Goal: Task Accomplishment & Management: Use online tool/utility

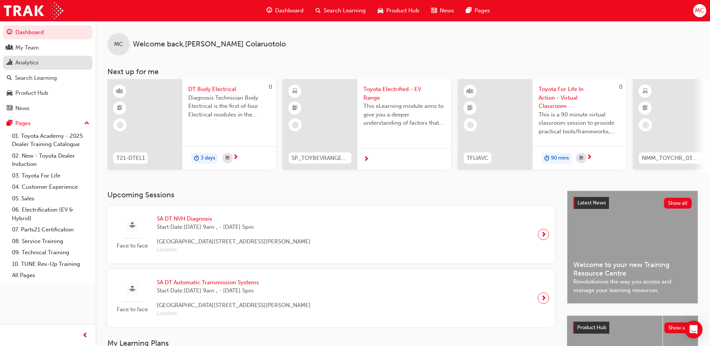
click at [41, 60] on div "Analytics" at bounding box center [48, 62] width 82 height 9
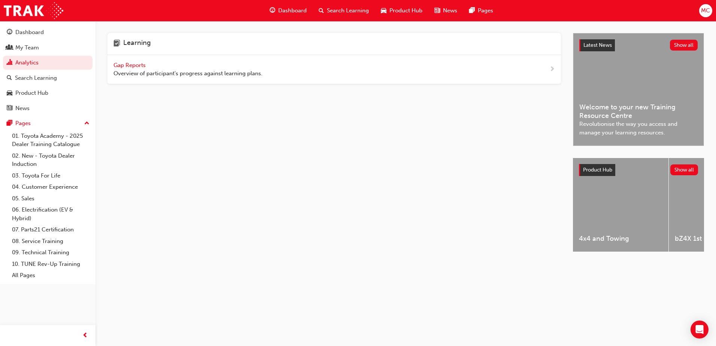
click at [115, 65] on span "Gap Reports" at bounding box center [130, 65] width 34 height 7
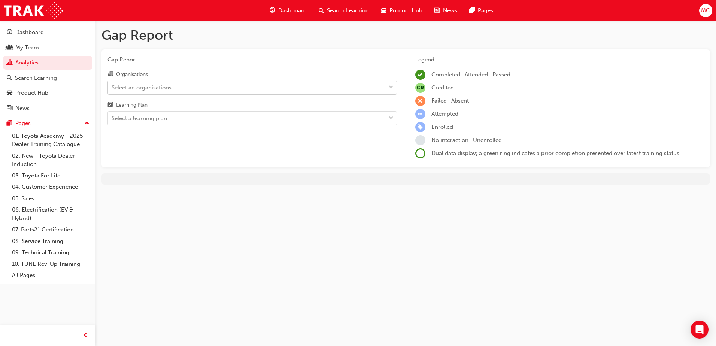
click at [214, 89] on div "Select an organisations" at bounding box center [246, 87] width 277 height 13
click at [112, 89] on input "Organisations Select an organisations" at bounding box center [112, 87] width 1 height 6
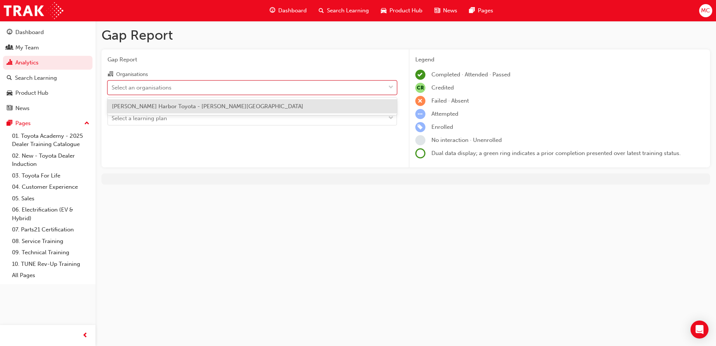
click at [216, 106] on span "[PERSON_NAME] Harbor Toyota - [PERSON_NAME][GEOGRAPHIC_DATA]" at bounding box center [207, 106] width 191 height 7
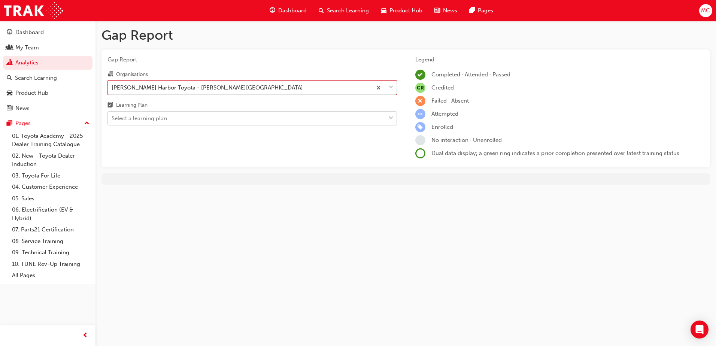
click at [214, 117] on div "Select a learning plan" at bounding box center [246, 118] width 277 height 13
click at [112, 117] on input "Learning Plan Select a learning plan" at bounding box center [112, 118] width 1 height 6
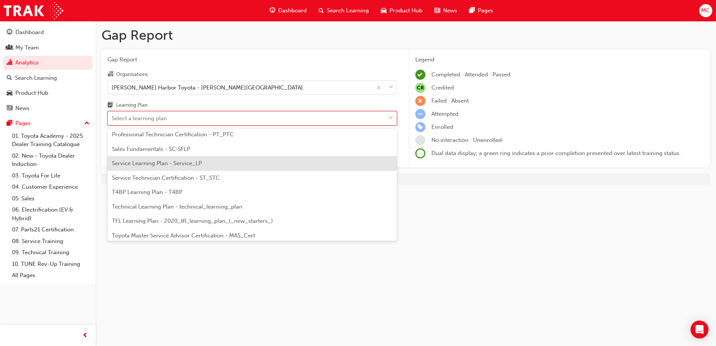
scroll to position [323, 0]
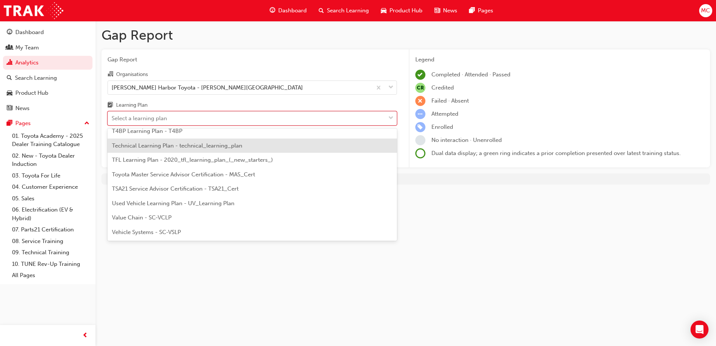
click at [205, 147] on span "Technical Learning Plan - technical_learning_plan" at bounding box center [177, 145] width 130 height 7
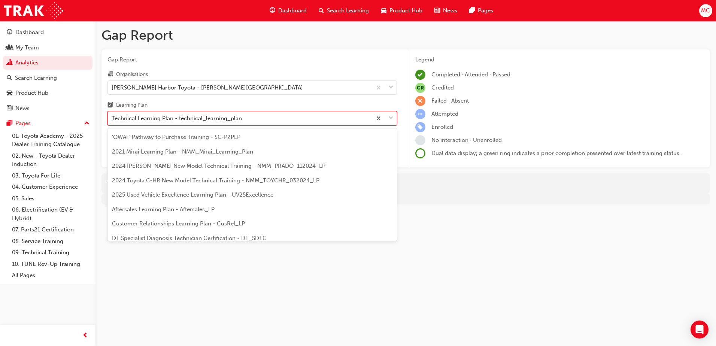
click at [195, 118] on div "Technical Learning Plan - technical_learning_plan" at bounding box center [177, 118] width 130 height 9
click at [112, 118] on input "Learning Plan option Technical Learning Plan - technical_learning_plan, selecte…" at bounding box center [112, 118] width 1 height 6
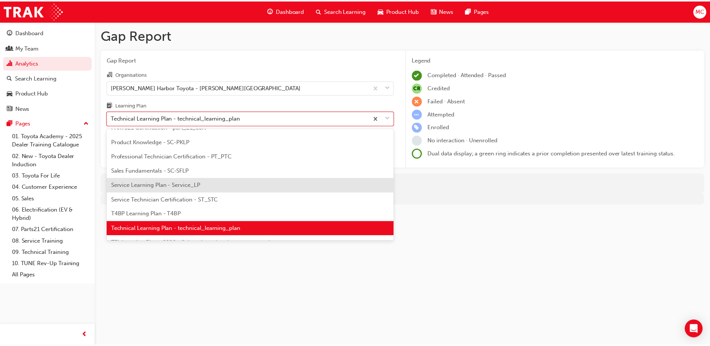
scroll to position [278, 0]
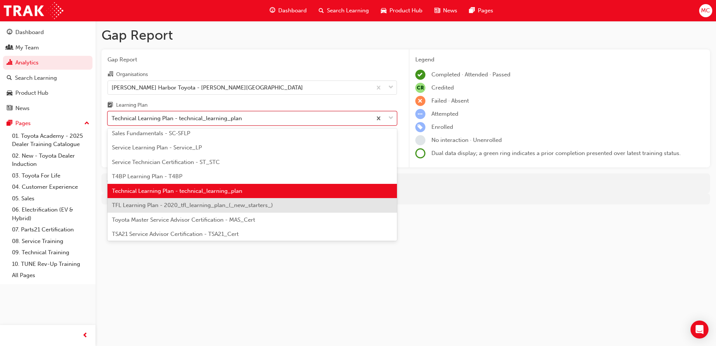
click at [206, 207] on span "TFL Learning Plan - 2020_tfl_learning_plan_(_new_starters_)" at bounding box center [192, 205] width 161 height 7
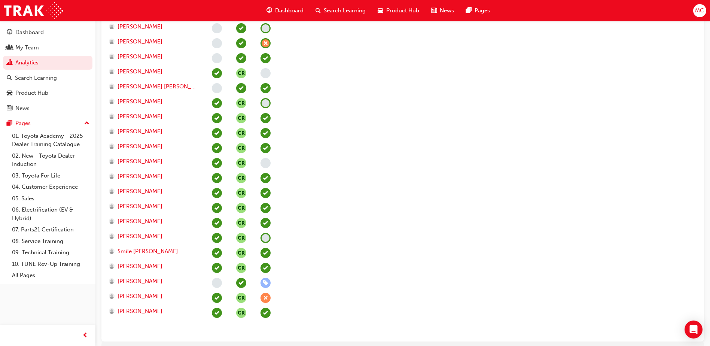
scroll to position [247, 0]
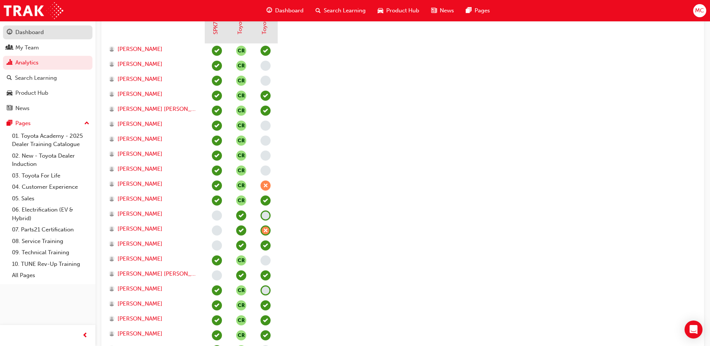
click at [27, 33] on div "Dashboard" at bounding box center [29, 32] width 28 height 9
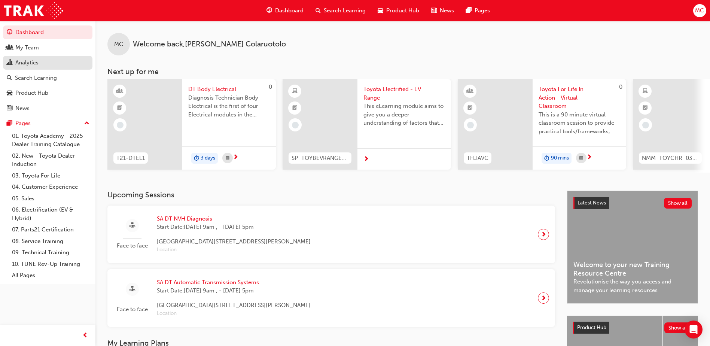
click at [33, 57] on link "Analytics" at bounding box center [47, 63] width 89 height 14
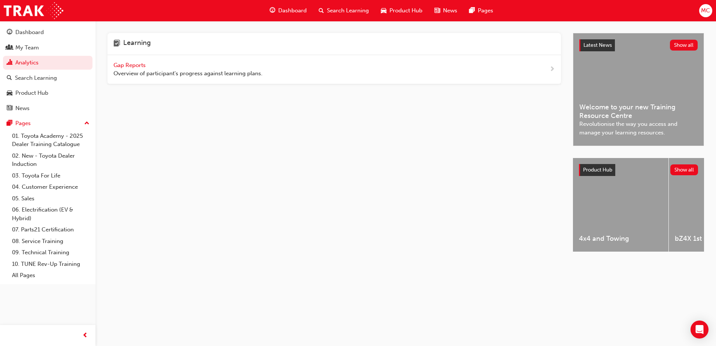
click at [133, 66] on span "Gap Reports" at bounding box center [130, 65] width 34 height 7
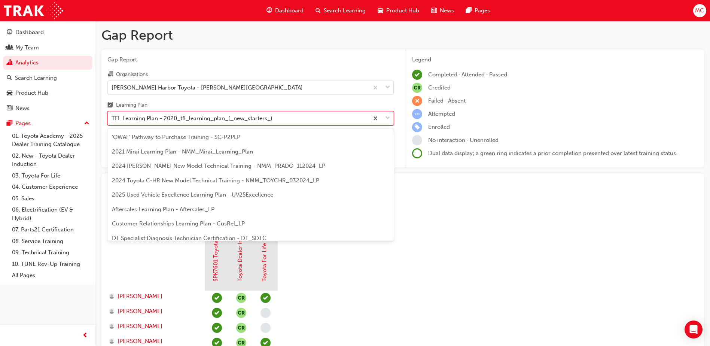
click at [250, 116] on div "TFL Learning Plan - 2020_tfl_learning_plan_(_new_starters_)" at bounding box center [192, 118] width 161 height 9
click at [112, 116] on input "Learning Plan option TFL Learning Plan - 2020_tfl_learning_plan_(_new_starters_…" at bounding box center [112, 118] width 1 height 6
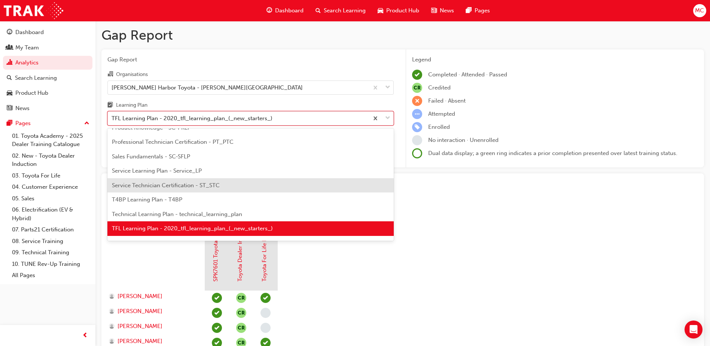
click at [201, 187] on span "Service Technician Certification - ST_STC" at bounding box center [166, 185] width 108 height 7
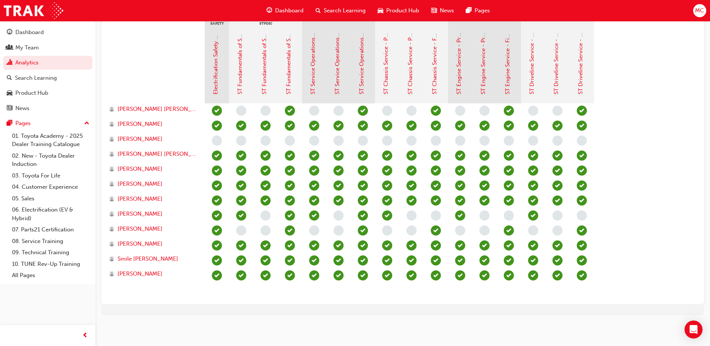
scroll to position [37, 0]
